Goal: Task Accomplishment & Management: Use online tool/utility

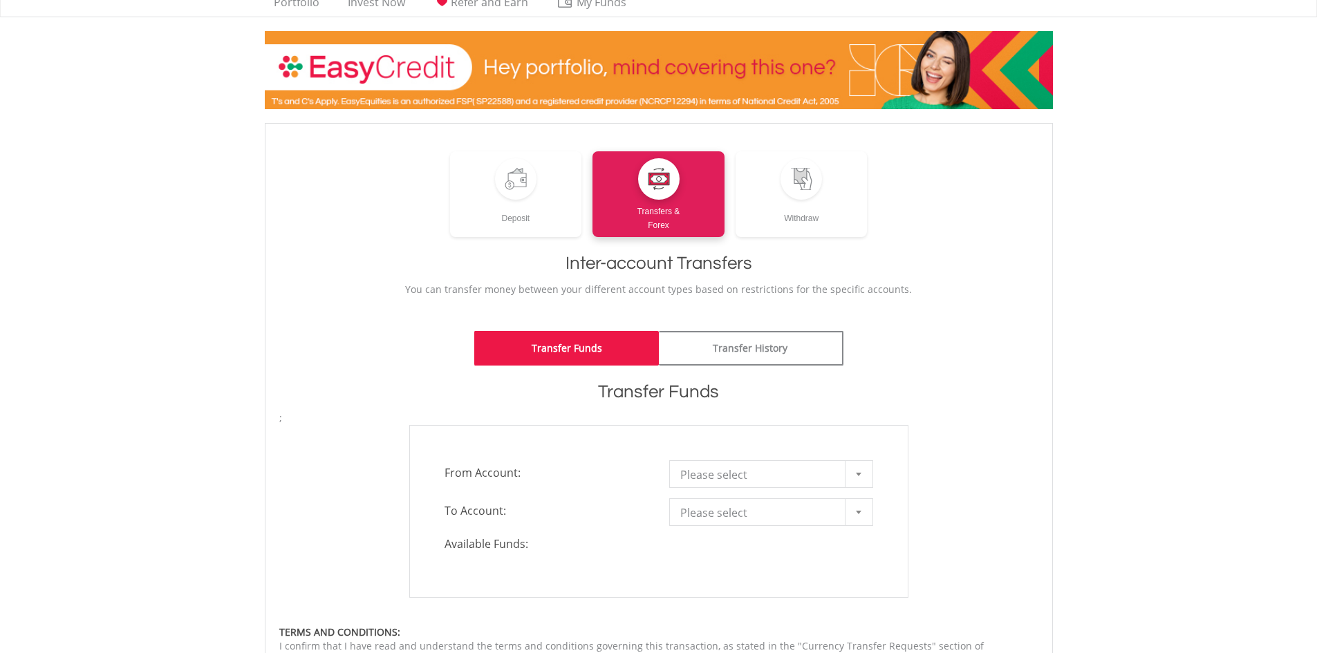
scroll to position [138, 0]
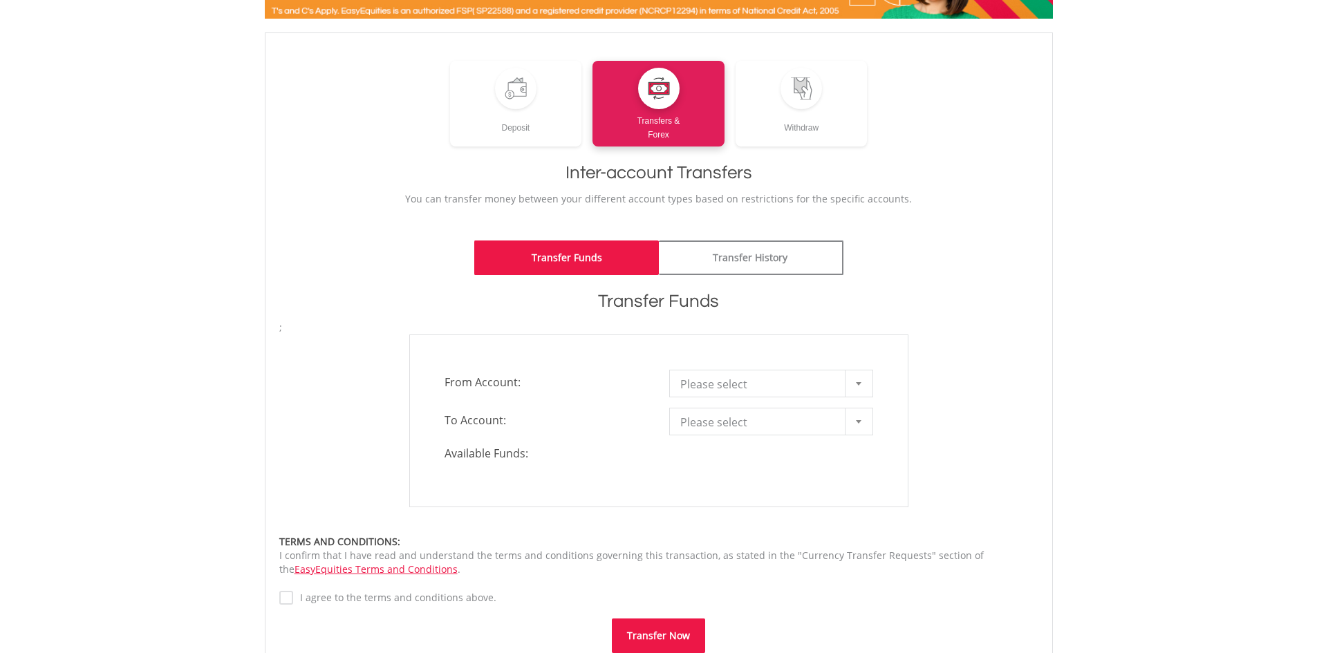
click at [790, 398] on div "**********" at bounding box center [658, 421] width 499 height 173
click at [790, 385] on span "Please select" at bounding box center [760, 385] width 161 height 28
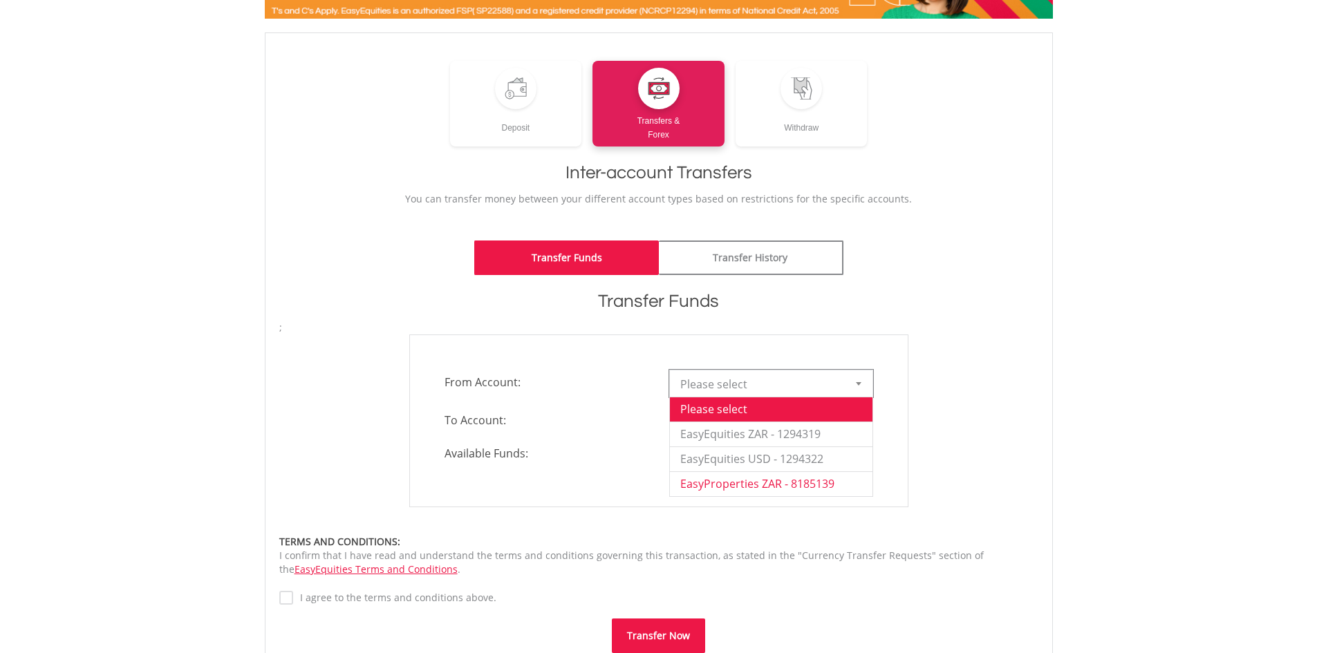
click at [805, 487] on li "EasyProperties ZAR - 8185139" at bounding box center [771, 483] width 203 height 25
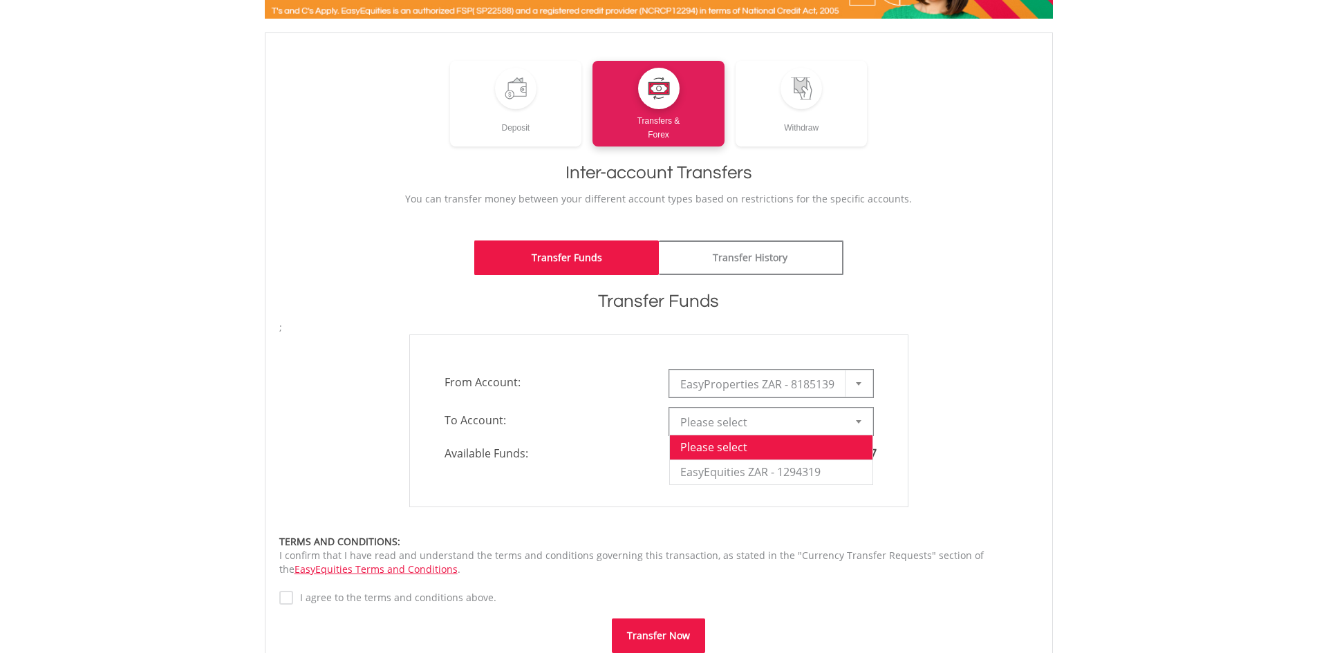
click at [771, 428] on span "Please select" at bounding box center [760, 423] width 161 height 28
click at [767, 468] on li "EasyEquities ZAR - 1294319" at bounding box center [771, 472] width 203 height 25
type input "*"
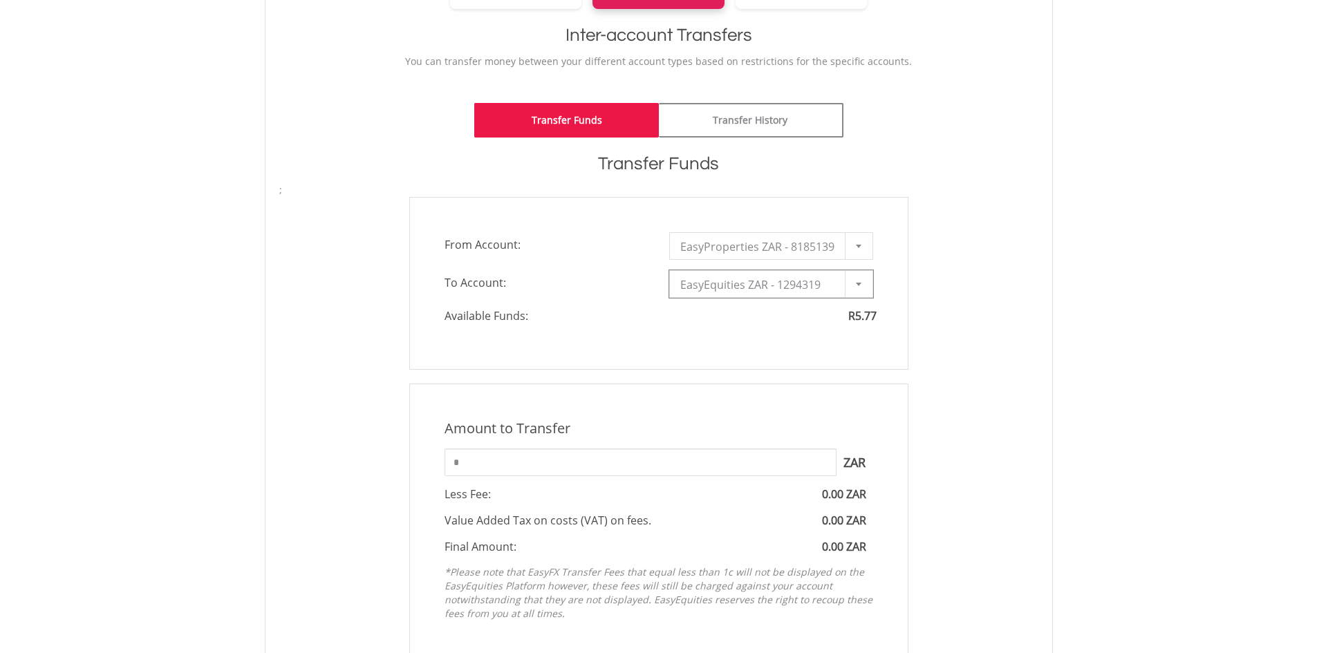
scroll to position [277, 0]
click at [502, 467] on input "*" at bounding box center [641, 462] width 392 height 28
type input "****"
click at [911, 516] on div "Amount to Transfer 1 ZAR = 1.0000 ZAR **** ZAR You can transfer funds into your…" at bounding box center [659, 522] width 520 height 279
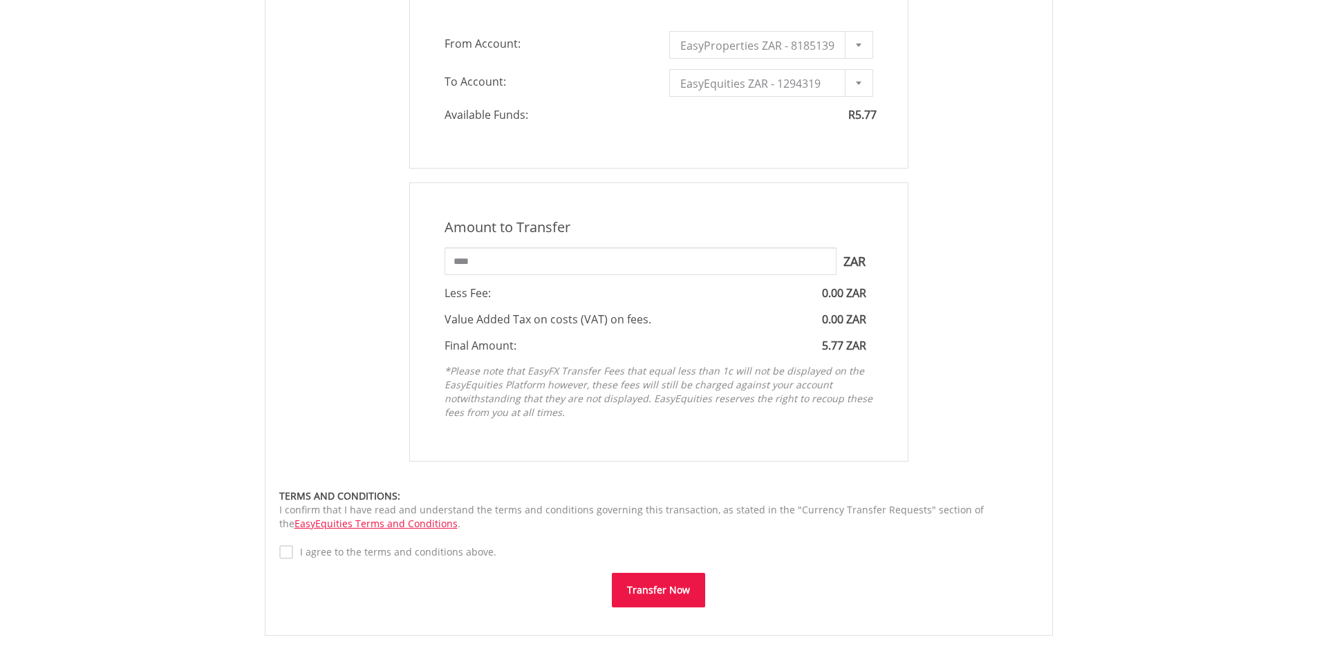
scroll to position [484, 0]
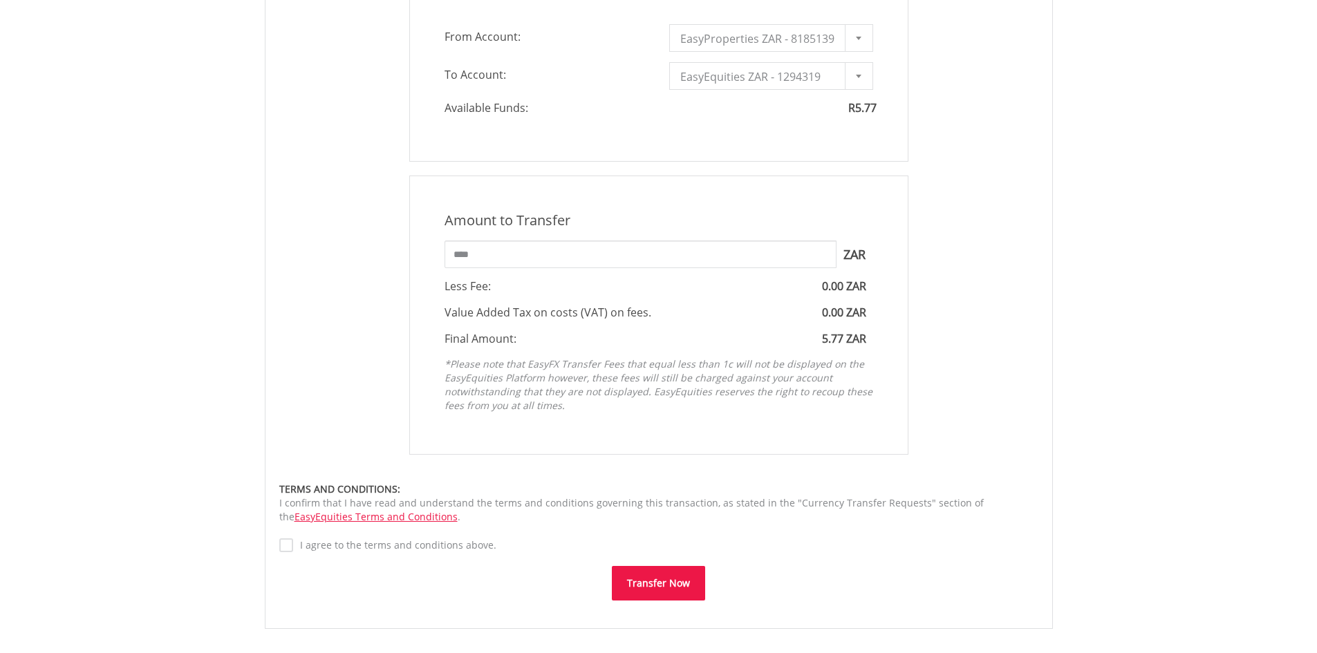
click at [664, 585] on button "Transfer Now" at bounding box center [658, 583] width 93 height 35
click at [300, 547] on label "I agree to the terms and conditions above." at bounding box center [394, 546] width 203 height 14
click at [277, 547] on div "**********" at bounding box center [659, 263] width 788 height 765
click at [644, 601] on button "Transfer Now" at bounding box center [658, 600] width 93 height 35
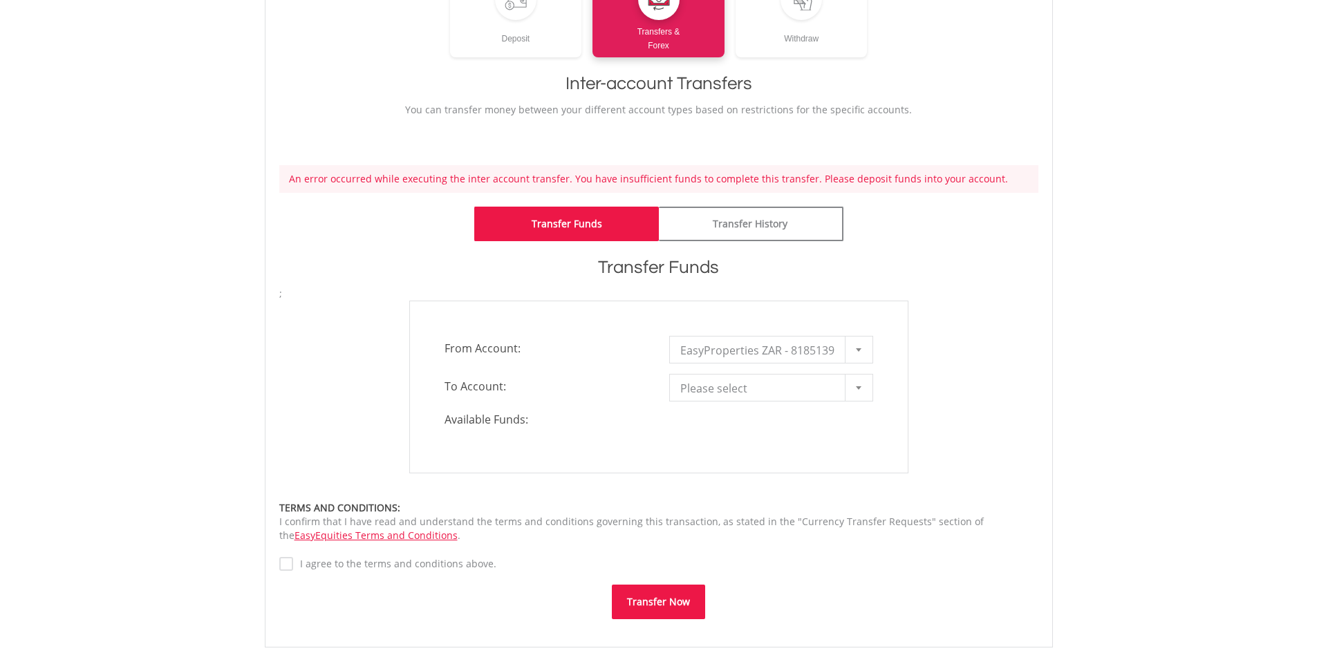
scroll to position [277, 0]
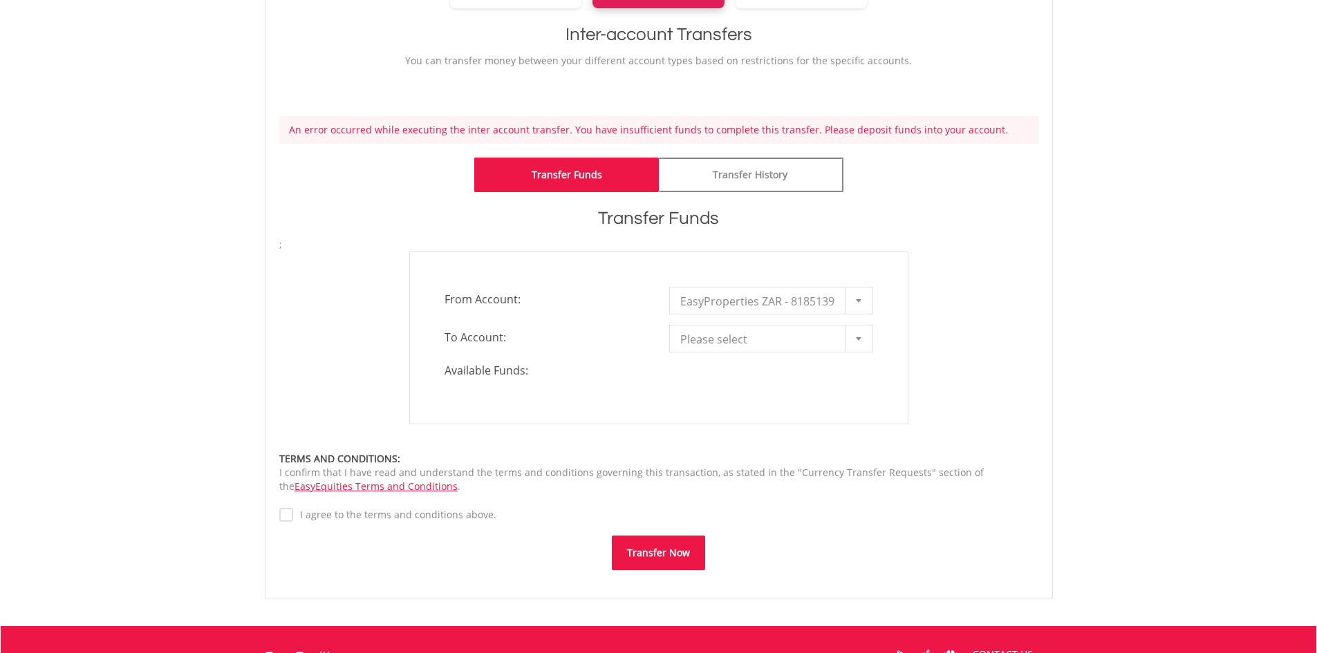
click at [458, 513] on label "I agree to the terms and conditions above." at bounding box center [394, 515] width 203 height 14
click at [713, 346] on span "Please select" at bounding box center [760, 340] width 161 height 28
click at [707, 342] on span "Please select" at bounding box center [760, 340] width 161 height 28
click at [747, 301] on span "EasyProperties ZAR - 8185139" at bounding box center [760, 302] width 161 height 28
click at [738, 397] on li "EasyProperties ZAR - 8185139" at bounding box center [771, 401] width 203 height 25
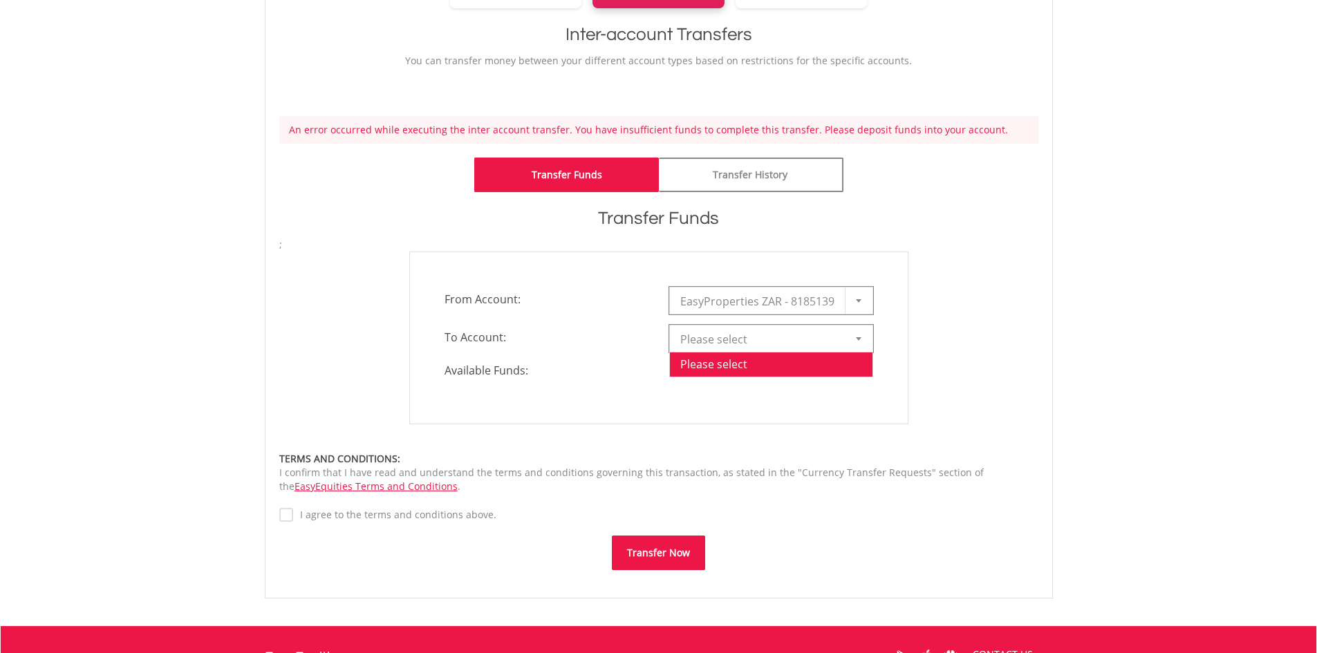
click at [732, 344] on span "Please select" at bounding box center [760, 340] width 161 height 28
click at [723, 362] on li "Please select" at bounding box center [771, 364] width 203 height 25
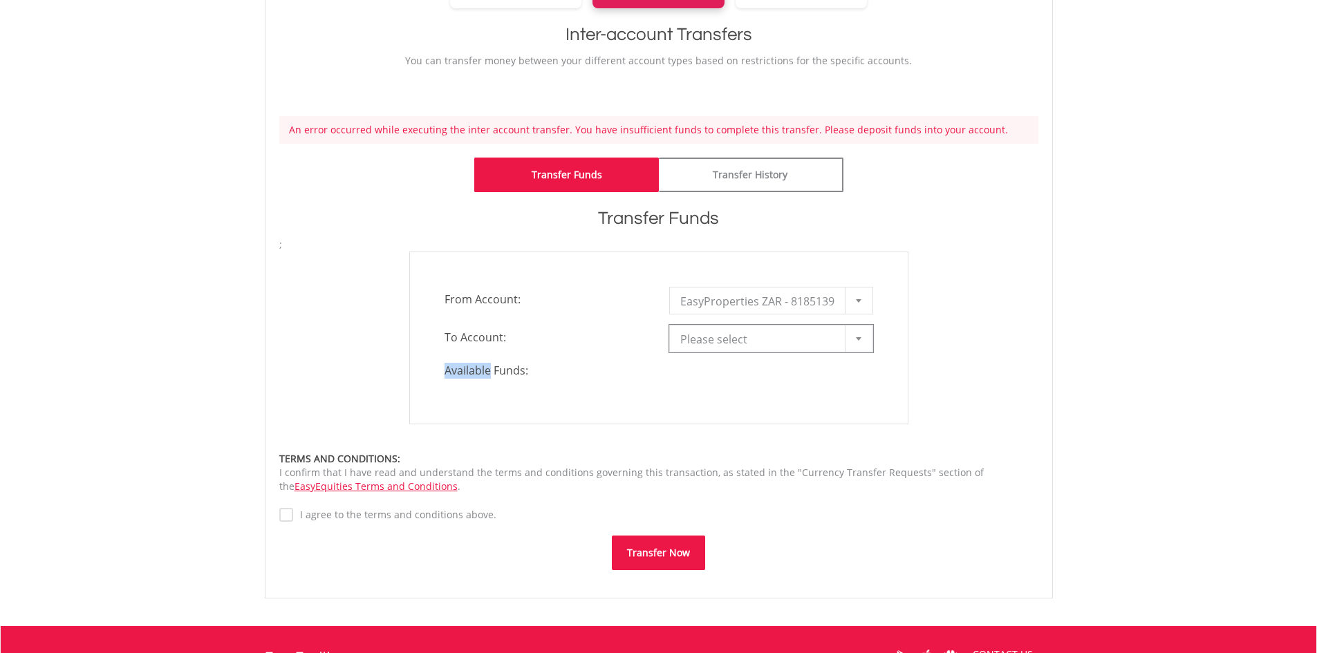
click at [723, 364] on div "Available Funds:" at bounding box center [658, 371] width 449 height 16
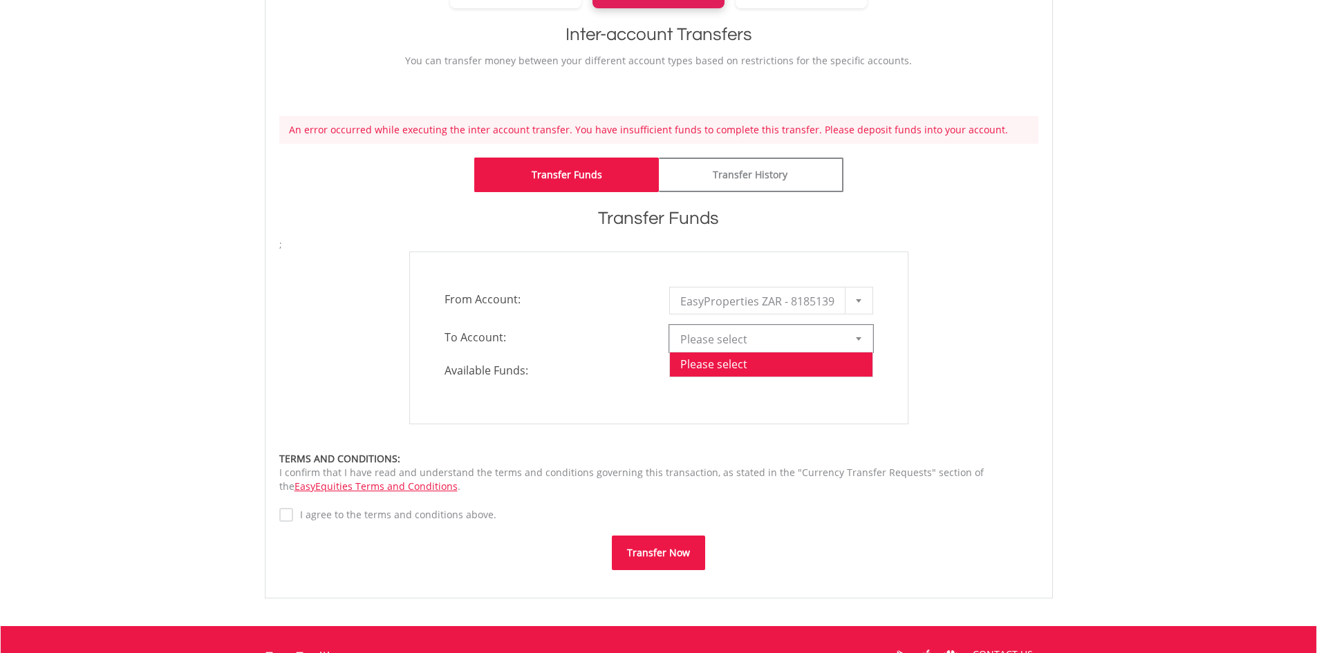
click at [715, 337] on span "Please select" at bounding box center [760, 340] width 161 height 28
click at [711, 371] on li "Please select" at bounding box center [771, 364] width 203 height 25
drag, startPoint x: 631, startPoint y: 390, endPoint x: 551, endPoint y: 422, distance: 85.6
click at [628, 391] on div "**********" at bounding box center [658, 338] width 499 height 173
drag, startPoint x: 291, startPoint y: 523, endPoint x: 283, endPoint y: 486, distance: 38.1
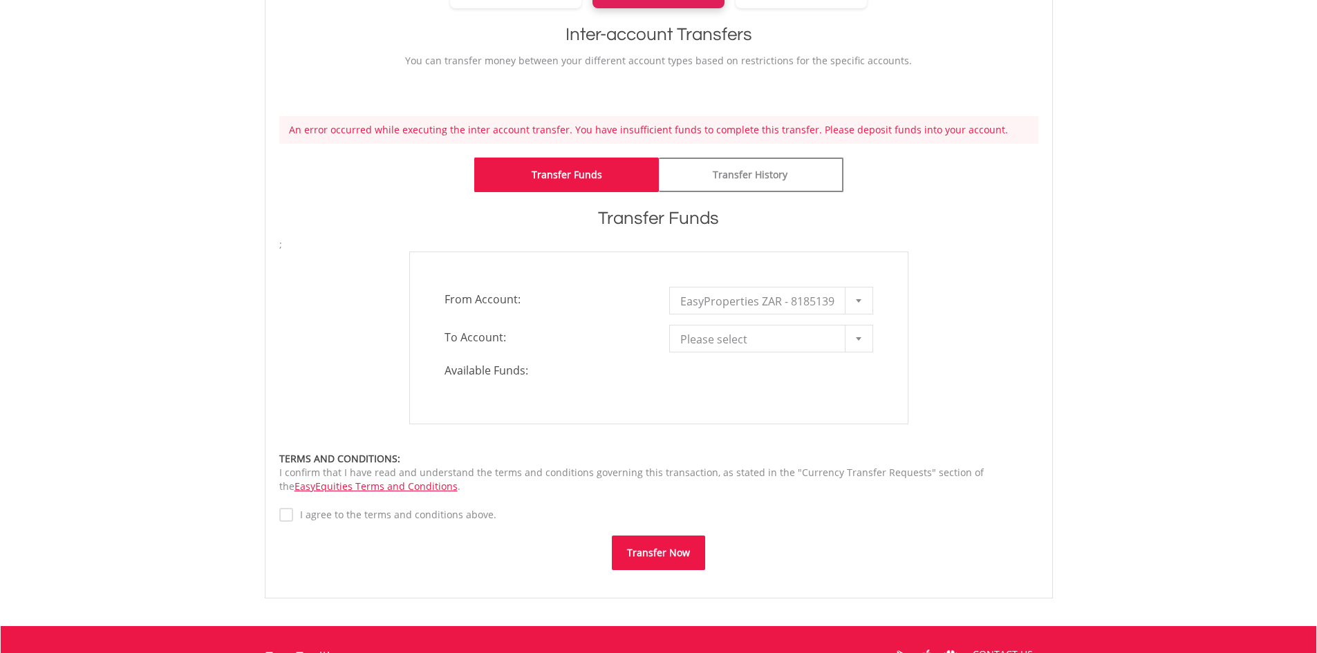
click at [291, 522] on div "Amount to Transfer 1 = **** You can transfer funds into your offshore accounts …" at bounding box center [658, 511] width 759 height 118
